Goal: Task Accomplishment & Management: Manage account settings

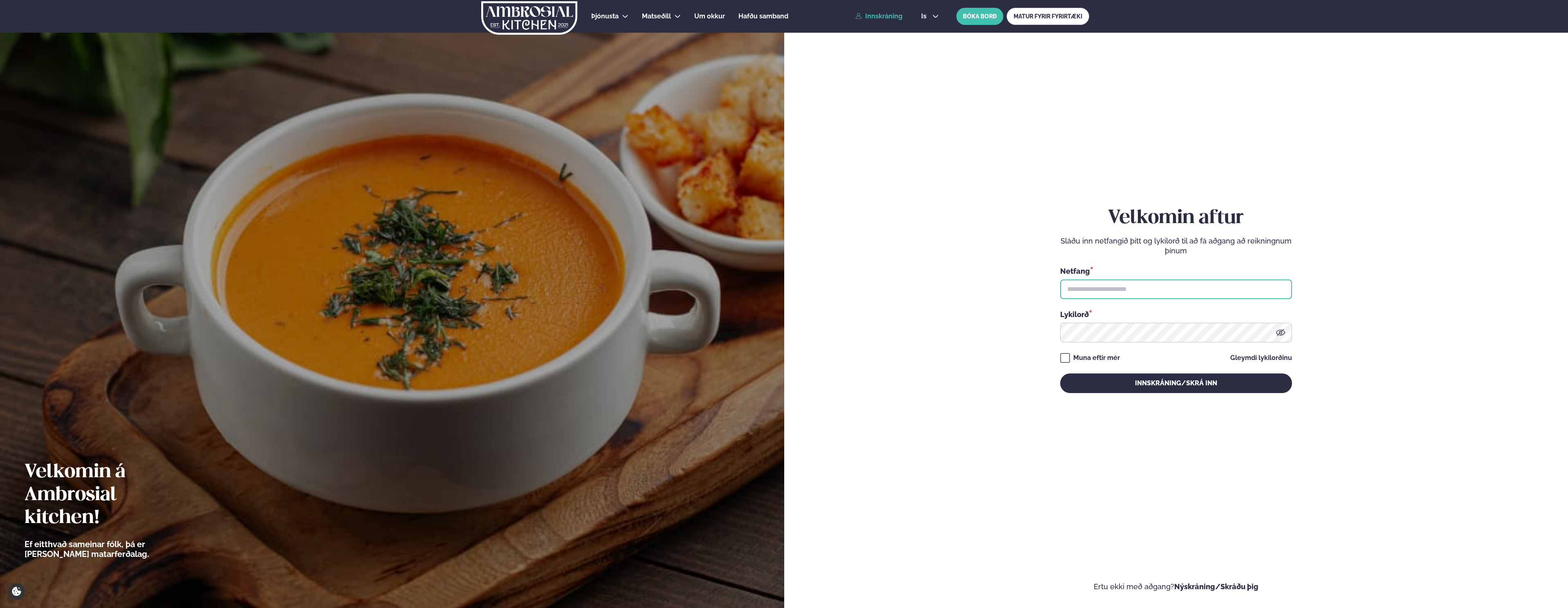
click at [1089, 287] on input "text" at bounding box center [1176, 289] width 232 height 19
type input "**********"
click at [1060, 373] on button "Innskráning/Skrá inn" at bounding box center [1176, 383] width 232 height 19
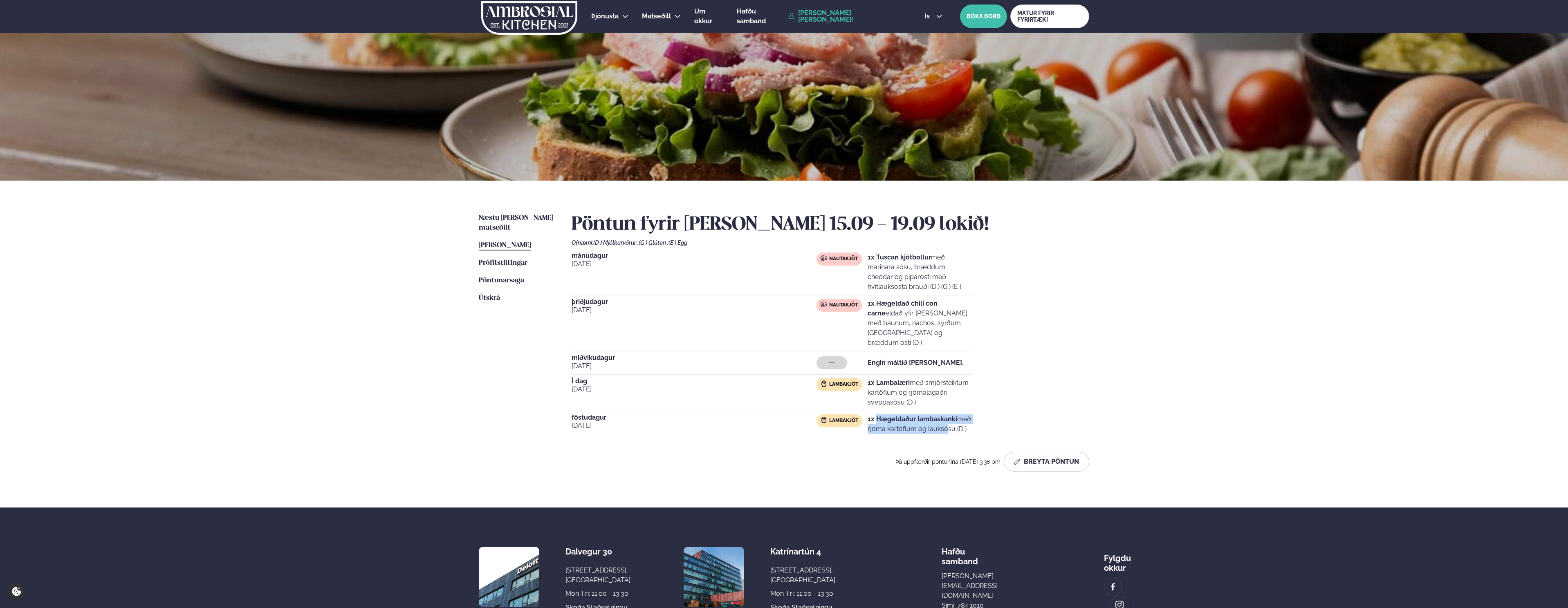
drag, startPoint x: 876, startPoint y: 409, endPoint x: 920, endPoint y: 416, distance: 44.6
click at [920, 416] on p "1x Hægeldaður lambaskanki með rjóma kartöflum og lauksósu (D )" at bounding box center [920, 424] width 105 height 19
click at [921, 415] on strong "1x Hægeldaður lambaskanki" at bounding box center [912, 419] width 90 height 8
drag, startPoint x: 876, startPoint y: 352, endPoint x: 945, endPoint y: 351, distance: 69.0
click at [945, 356] on div "--- Engin máltíð [PERSON_NAME]." at bounding box center [894, 363] width 156 height 13
